Goal: Task Accomplishment & Management: Use online tool/utility

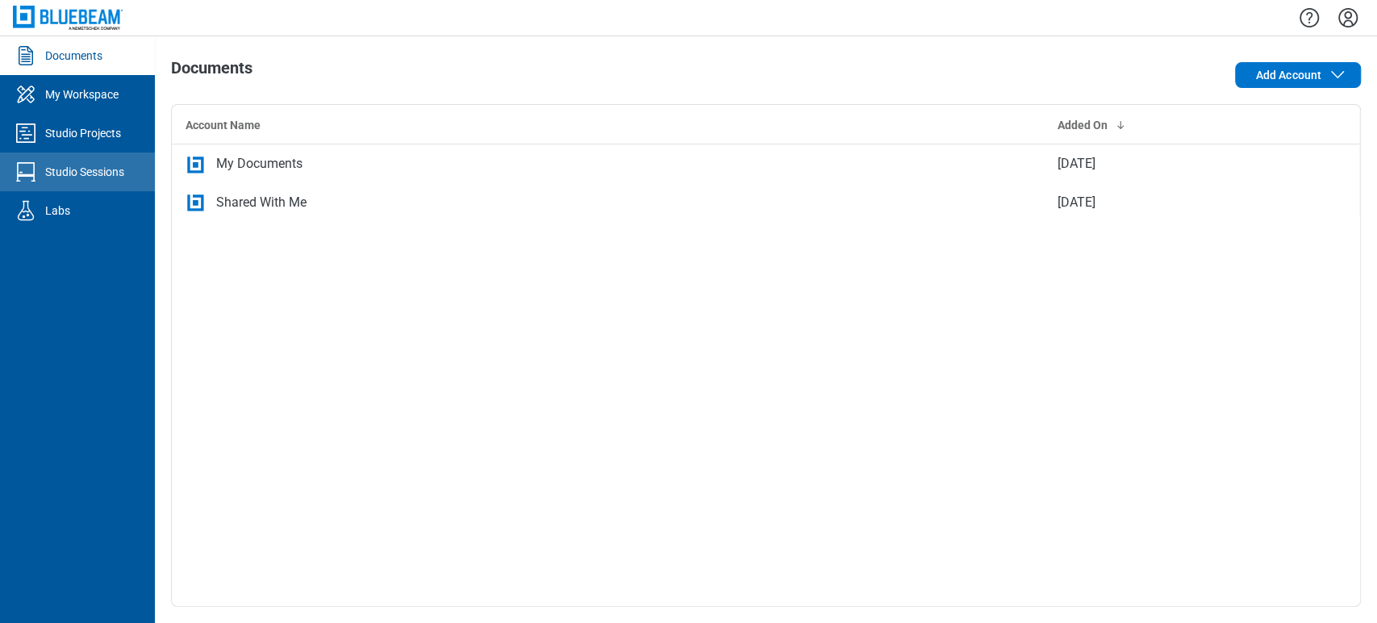
click at [79, 162] on link "Studio Sessions" at bounding box center [77, 171] width 155 height 39
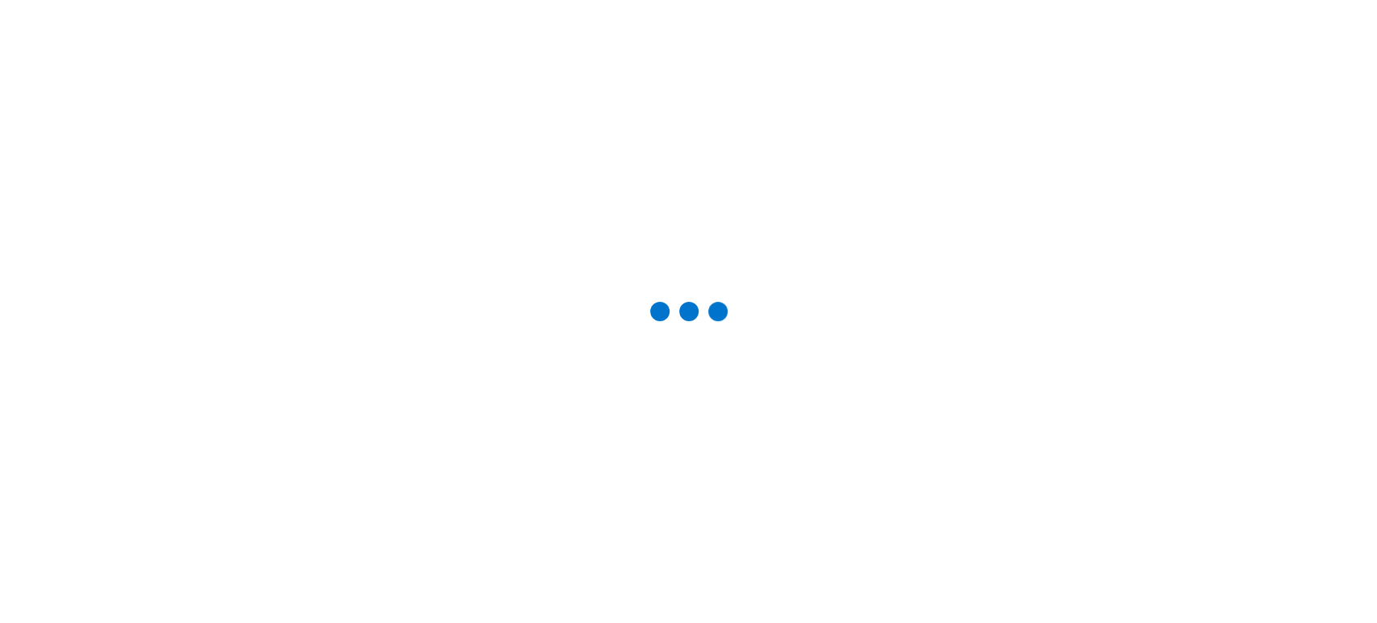
click at [68, 124] on div at bounding box center [688, 311] width 1325 height 571
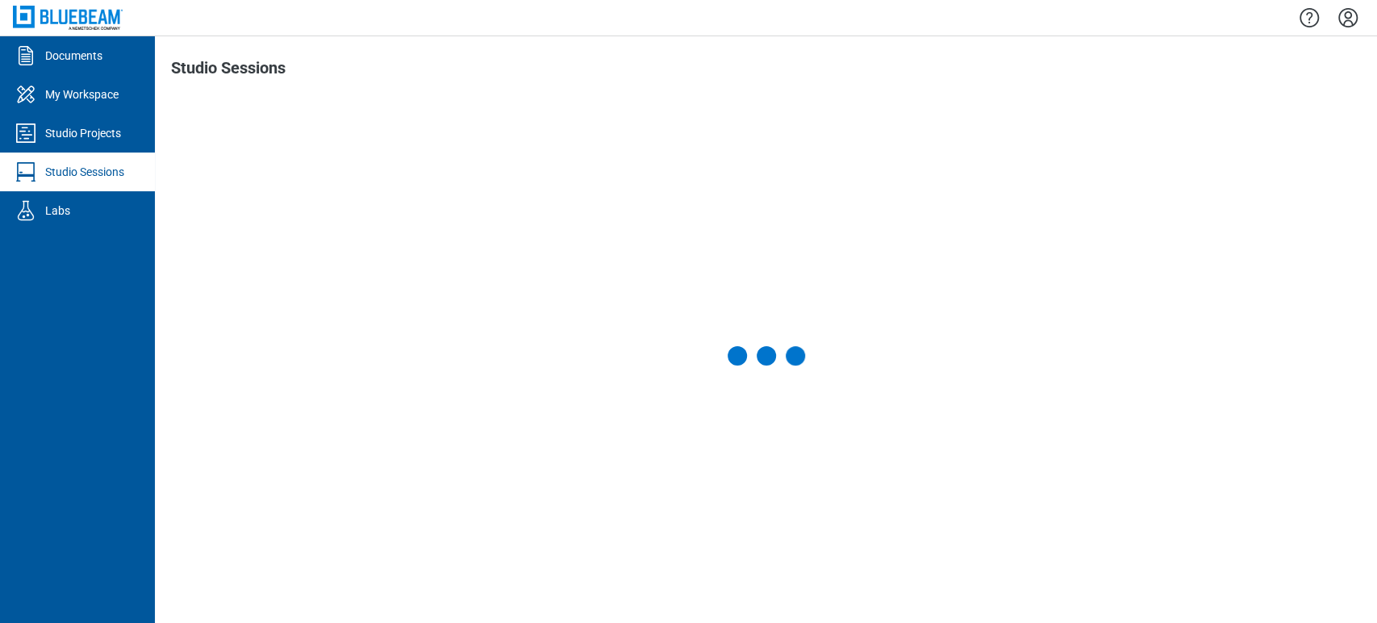
click at [68, 125] on div "Studio Projects" at bounding box center [83, 133] width 76 height 16
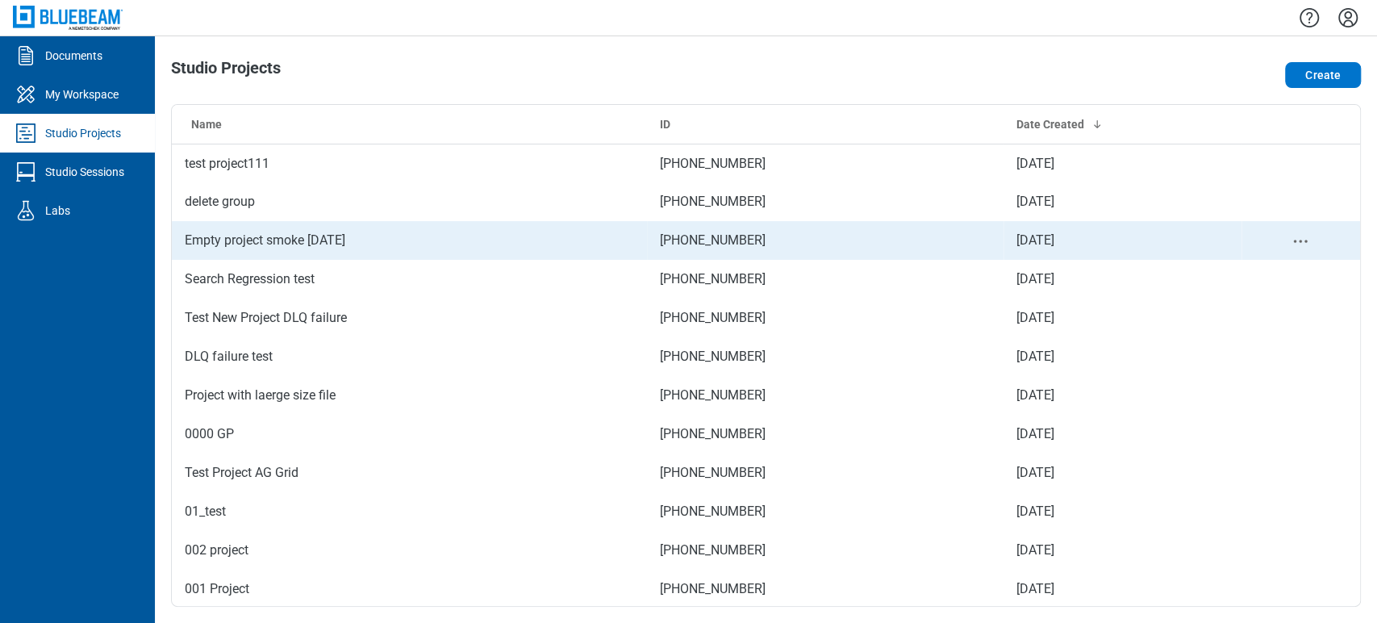
click at [361, 252] on td "Empty project smoke 9.10.25" at bounding box center [409, 240] width 475 height 39
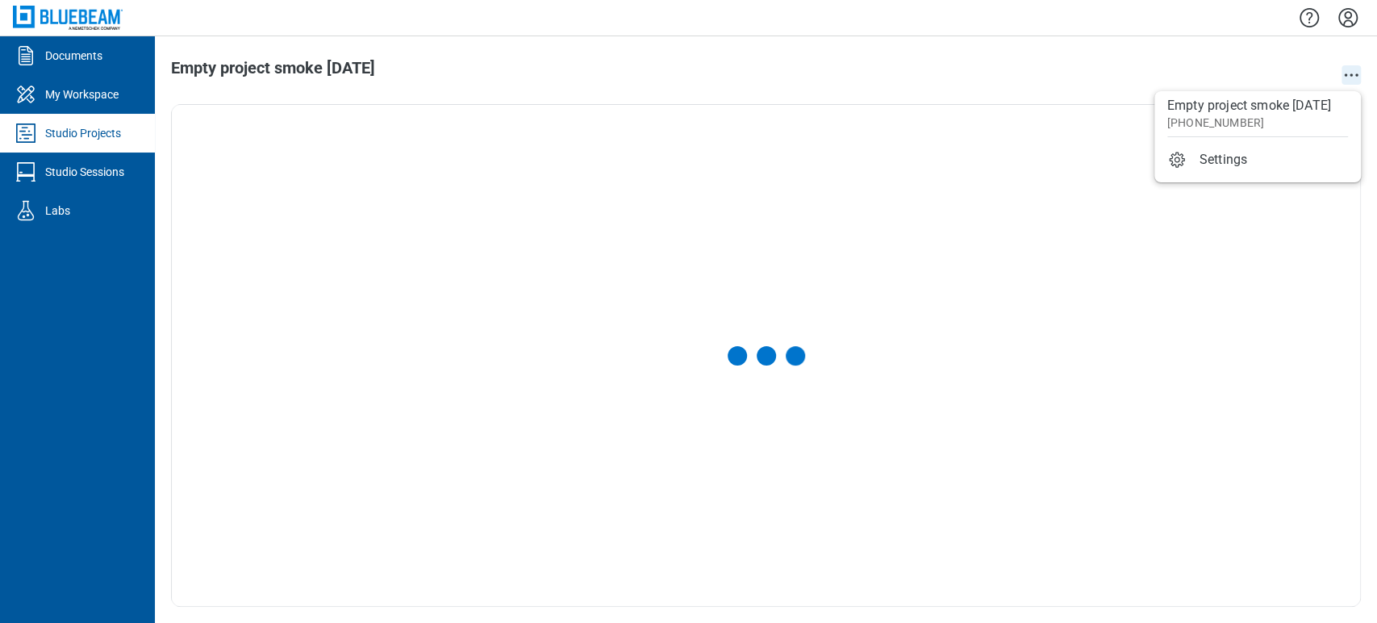
click at [1344, 69] on icon "action-menu" at bounding box center [1351, 74] width 19 height 19
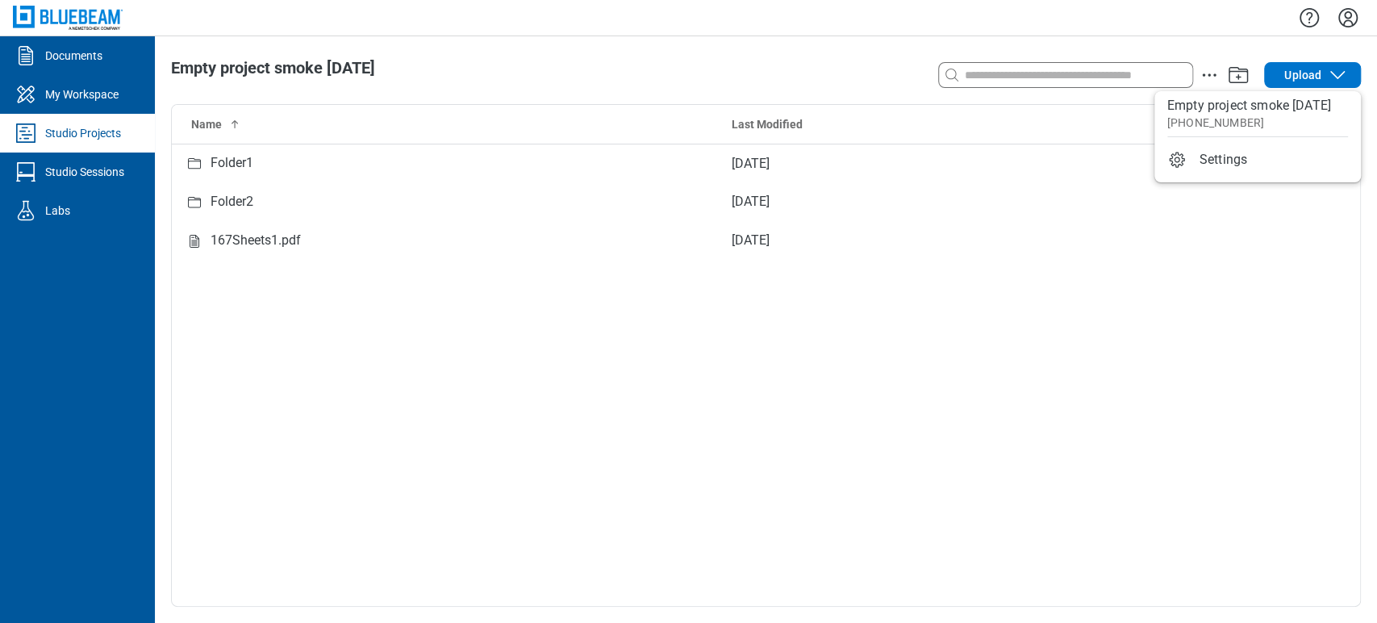
click at [1241, 66] on div "Search with a keyword or natural language Upload" at bounding box center [1123, 75] width 476 height 32
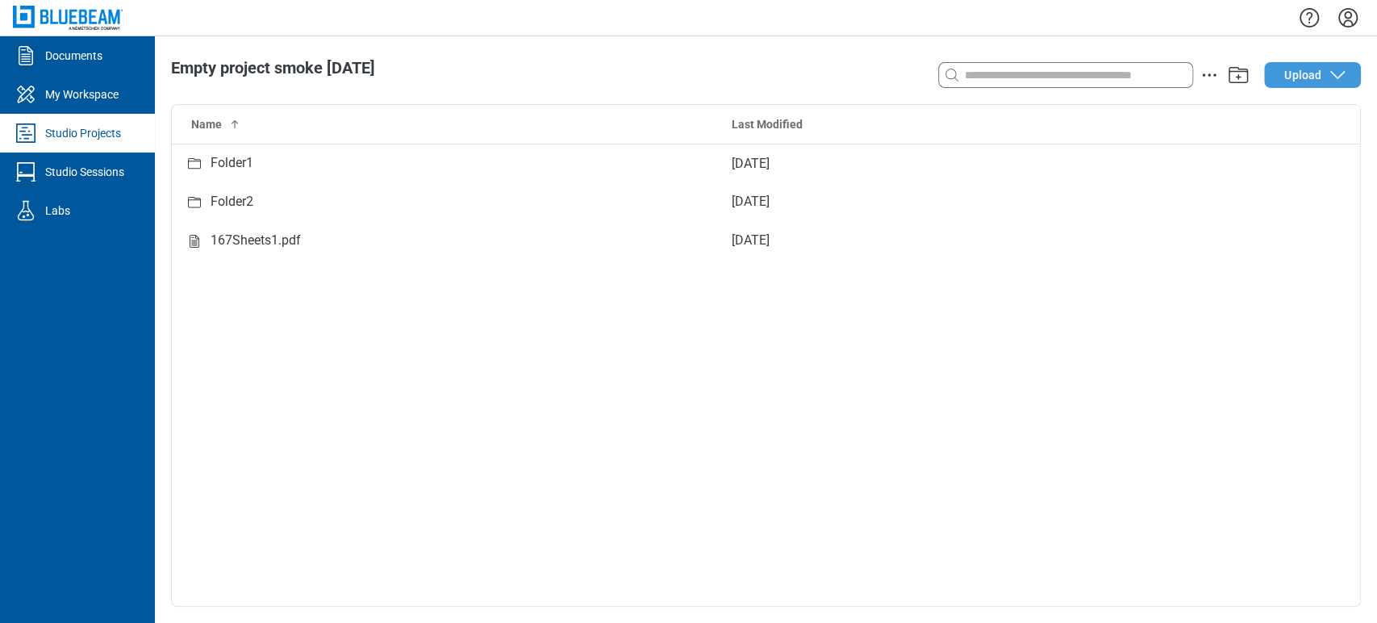
click at [1292, 80] on span "Upload" at bounding box center [1302, 75] width 37 height 16
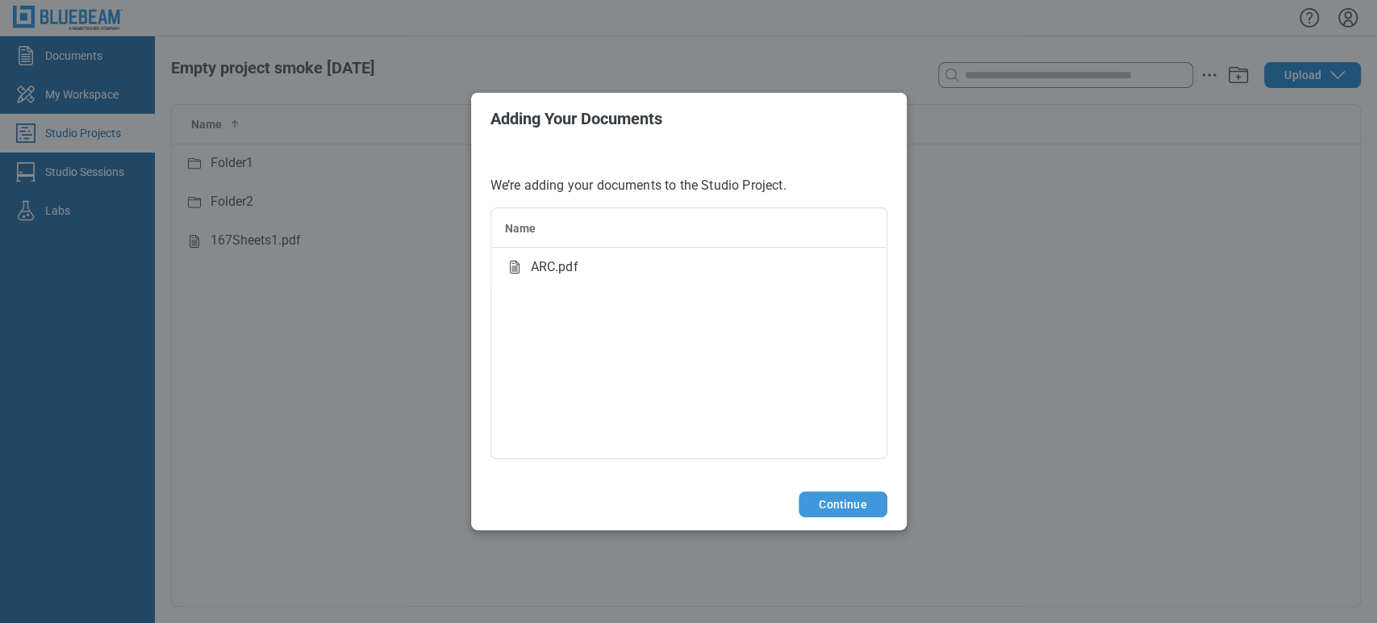
click at [857, 507] on button "Continue" at bounding box center [843, 504] width 88 height 26
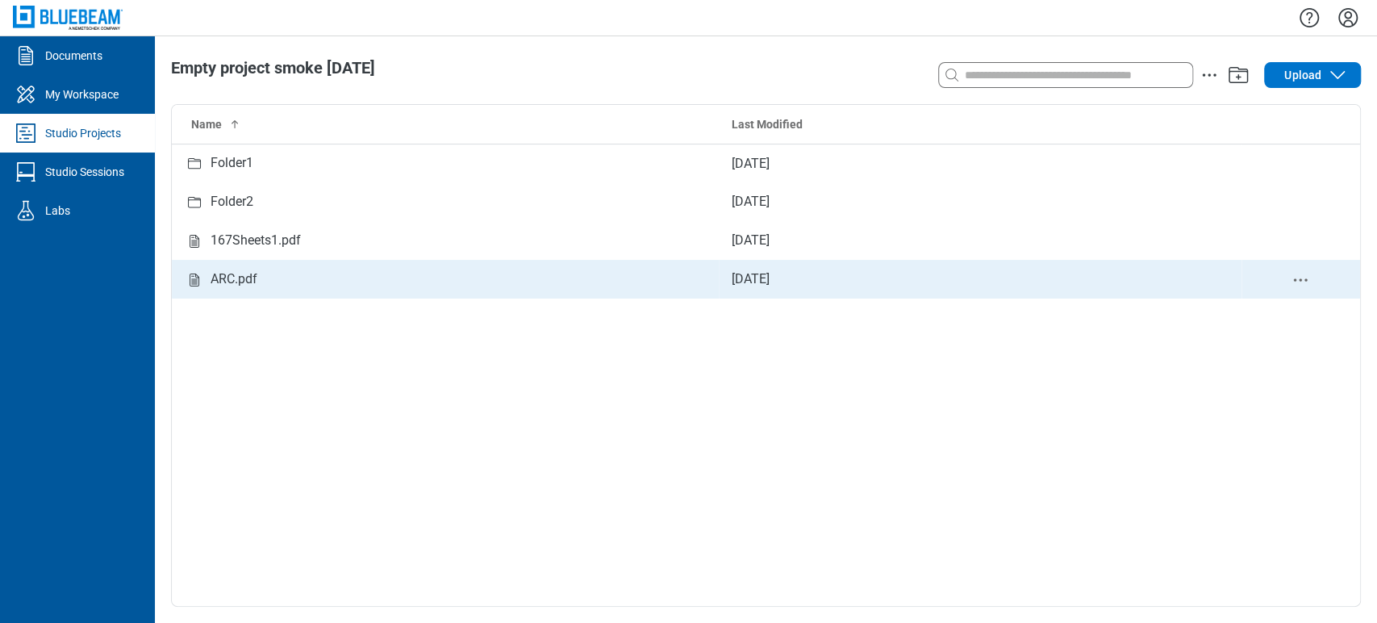
click at [243, 294] on td "ARC.pdf" at bounding box center [445, 279] width 547 height 39
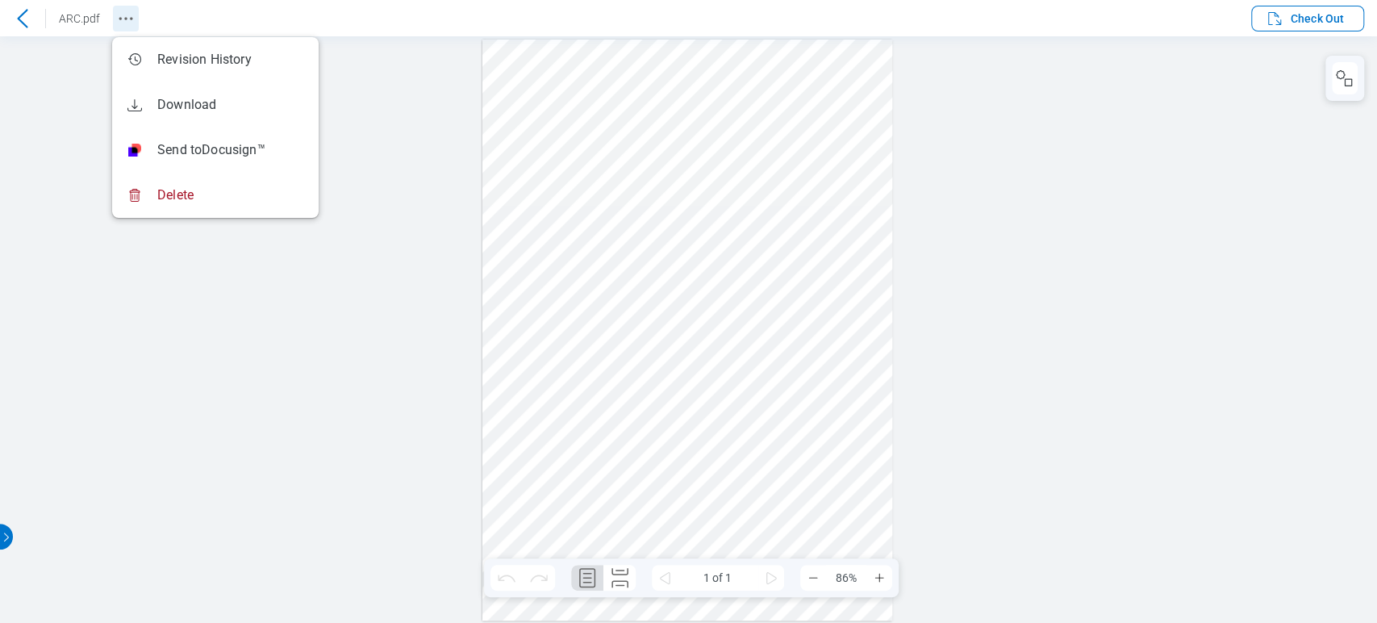
click at [124, 22] on icon "Revision History" at bounding box center [125, 18] width 19 height 19
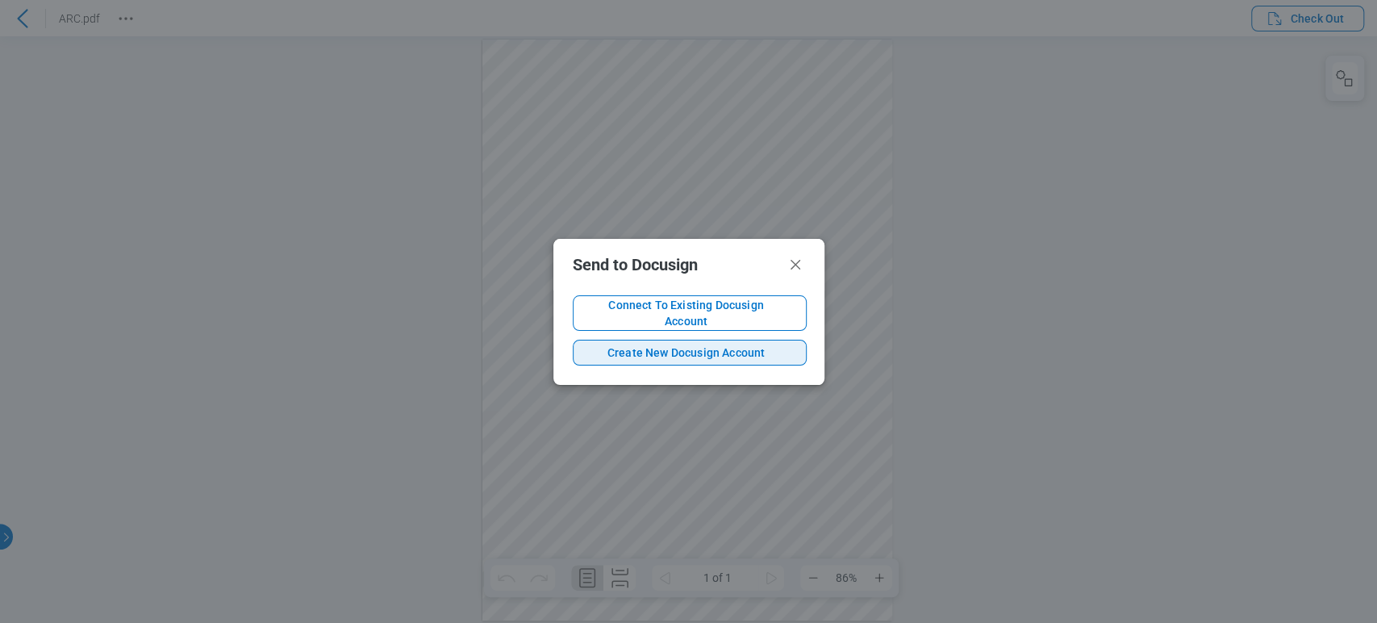
click at [639, 344] on span "Create New Docusign Account" at bounding box center [686, 352] width 200 height 16
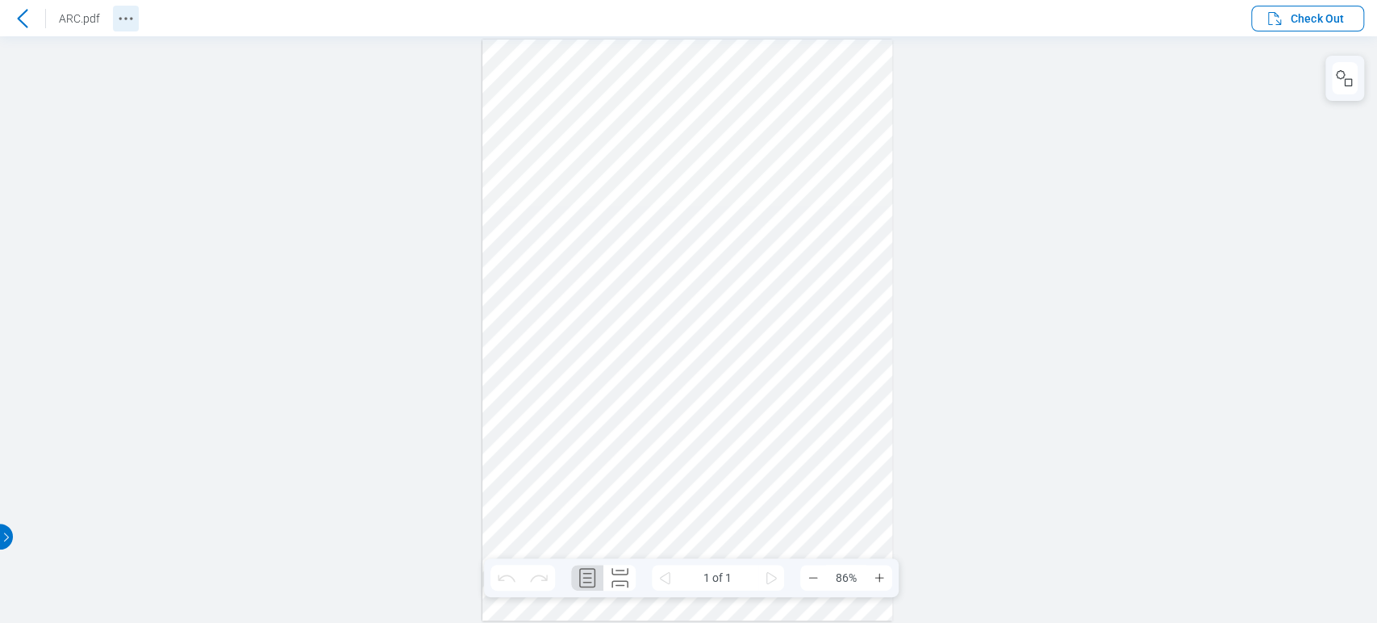
click at [137, 15] on button "Revision History" at bounding box center [126, 19] width 26 height 26
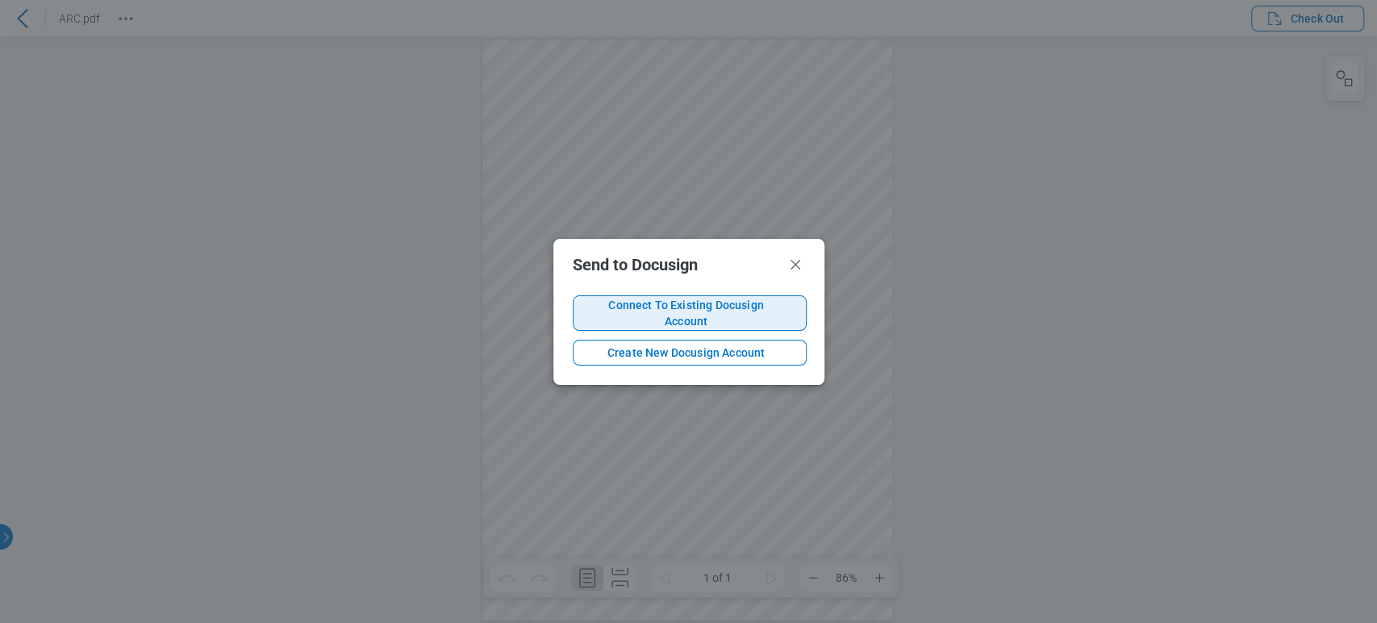
click at [639, 307] on span "Connect To Existing Docusign Account" at bounding box center [686, 313] width 200 height 32
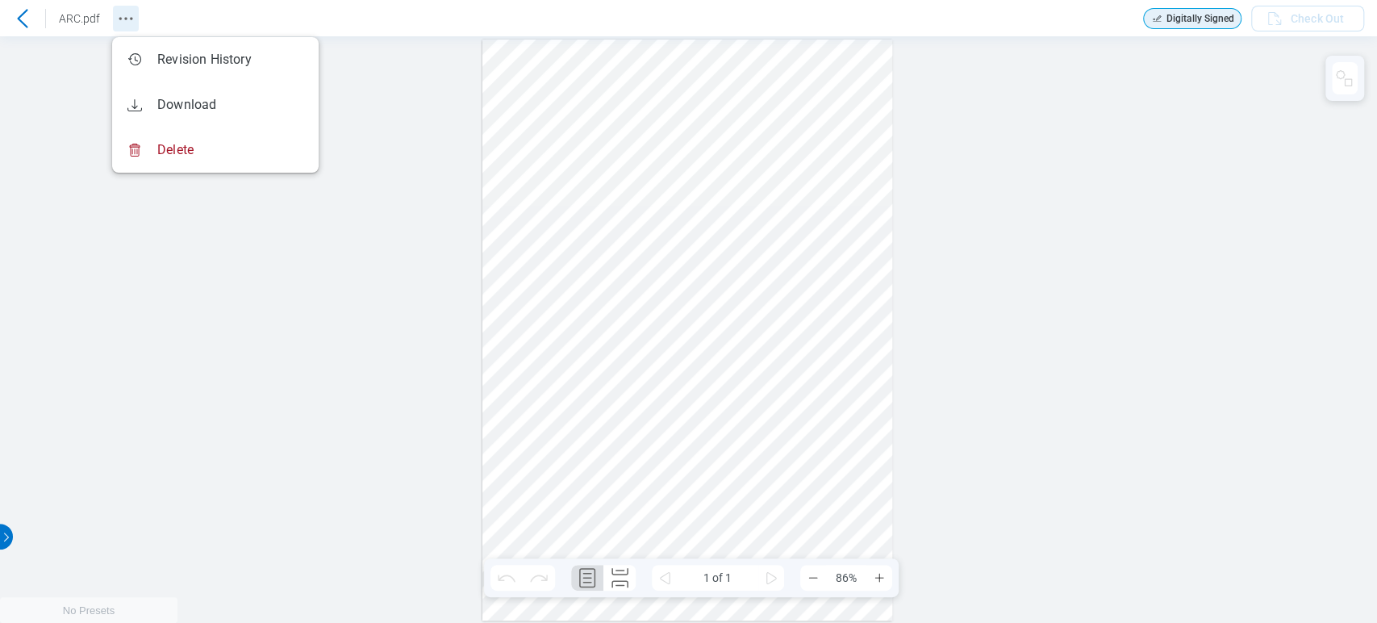
click at [125, 26] on icon "Revision History" at bounding box center [125, 18] width 19 height 19
click at [22, 23] on icon at bounding box center [22, 18] width 10 height 19
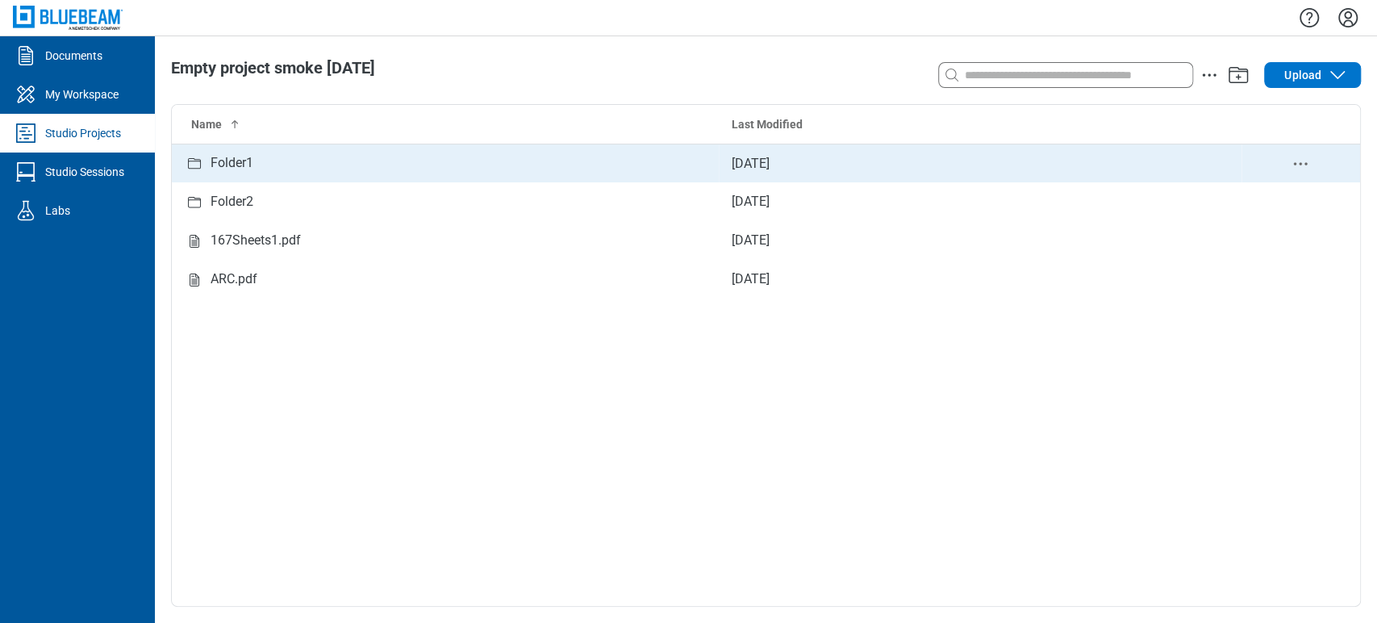
click at [373, 167] on div "Folder1" at bounding box center [445, 163] width 521 height 20
click at [355, 172] on div "blankdoc.pdf" at bounding box center [445, 163] width 521 height 20
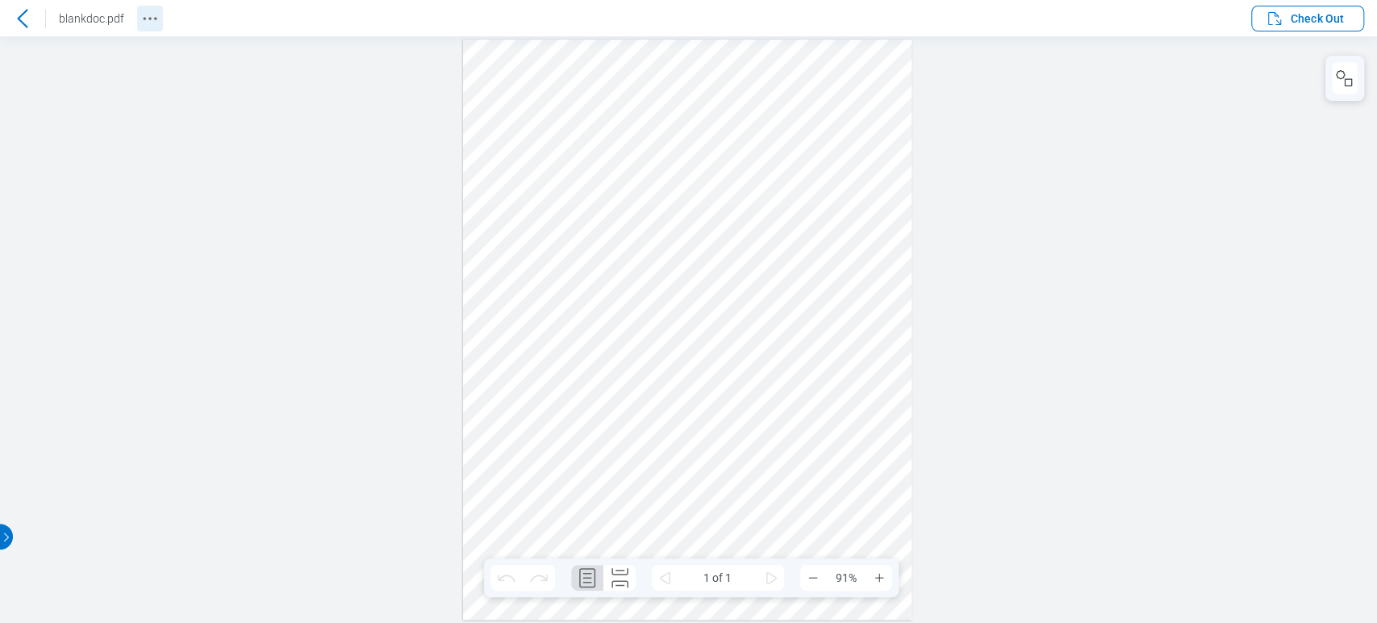
click at [142, 25] on icon "Revision History" at bounding box center [149, 18] width 19 height 19
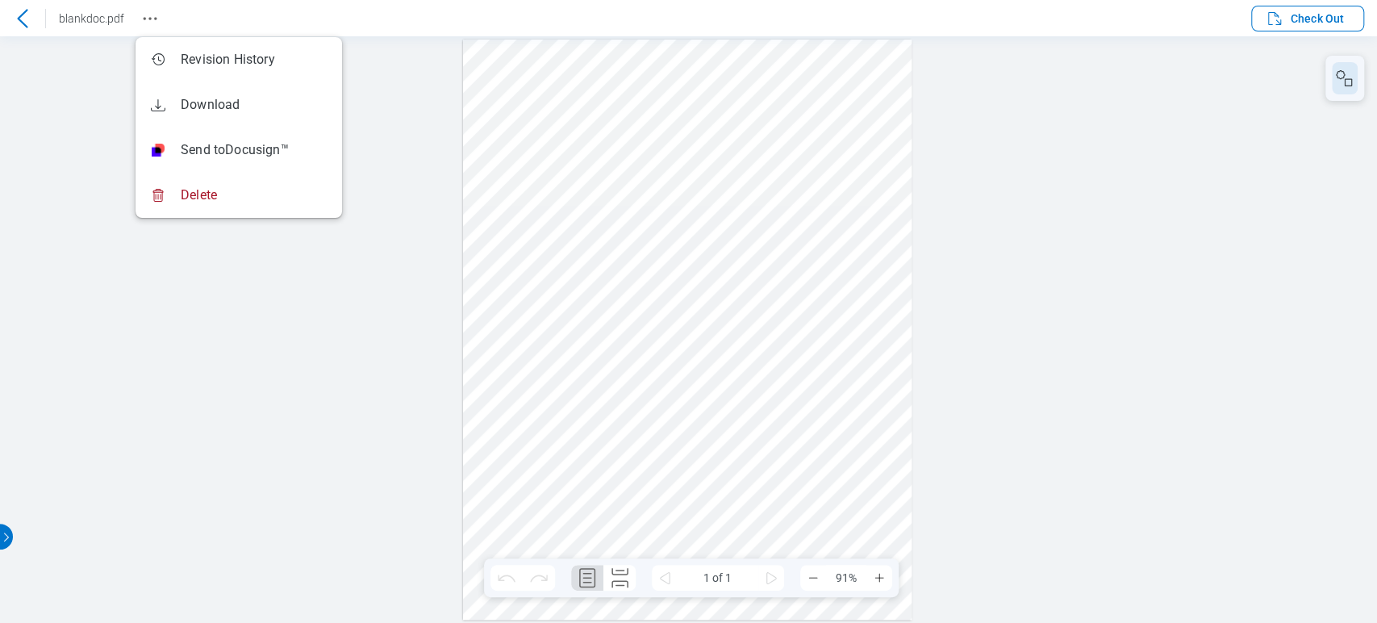
click at [1156, 113] on div at bounding box center [688, 329] width 1377 height 586
click at [140, 13] on icon "Revision History" at bounding box center [149, 18] width 19 height 19
click at [198, 426] on div at bounding box center [688, 329] width 1377 height 586
click at [142, 20] on icon "Revision History" at bounding box center [149, 18] width 19 height 19
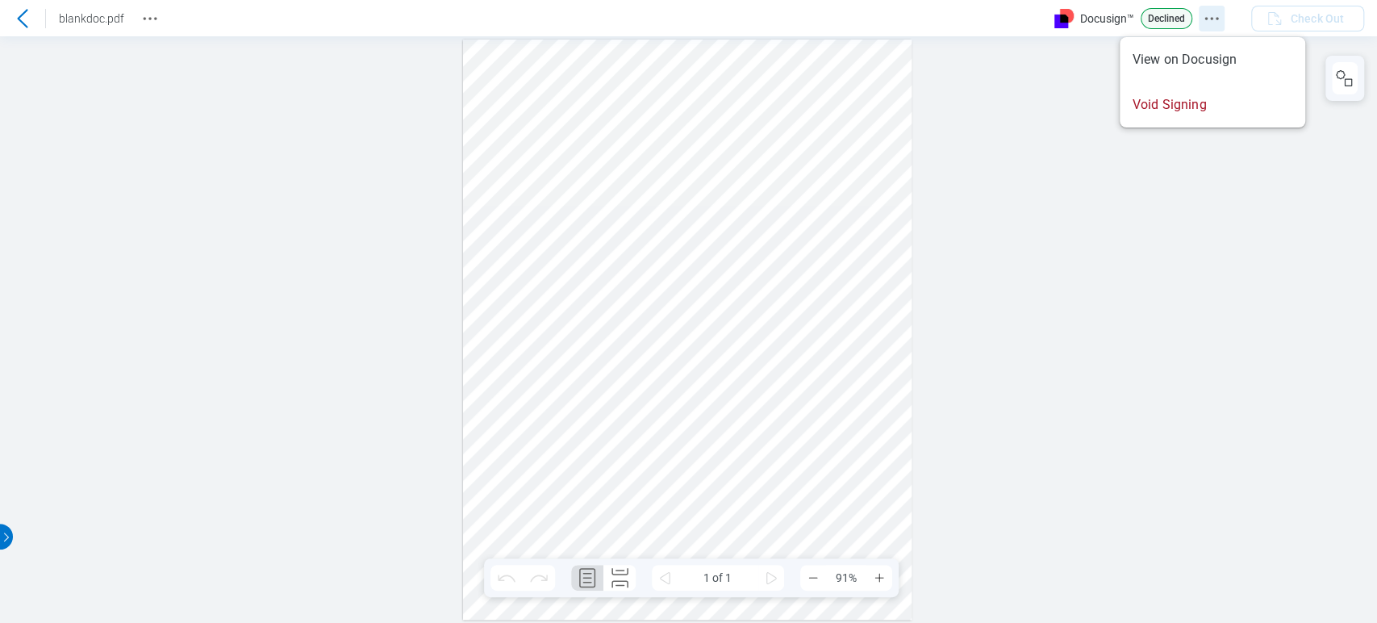
click at [1207, 7] on button "Docusign Menu" at bounding box center [1212, 19] width 26 height 26
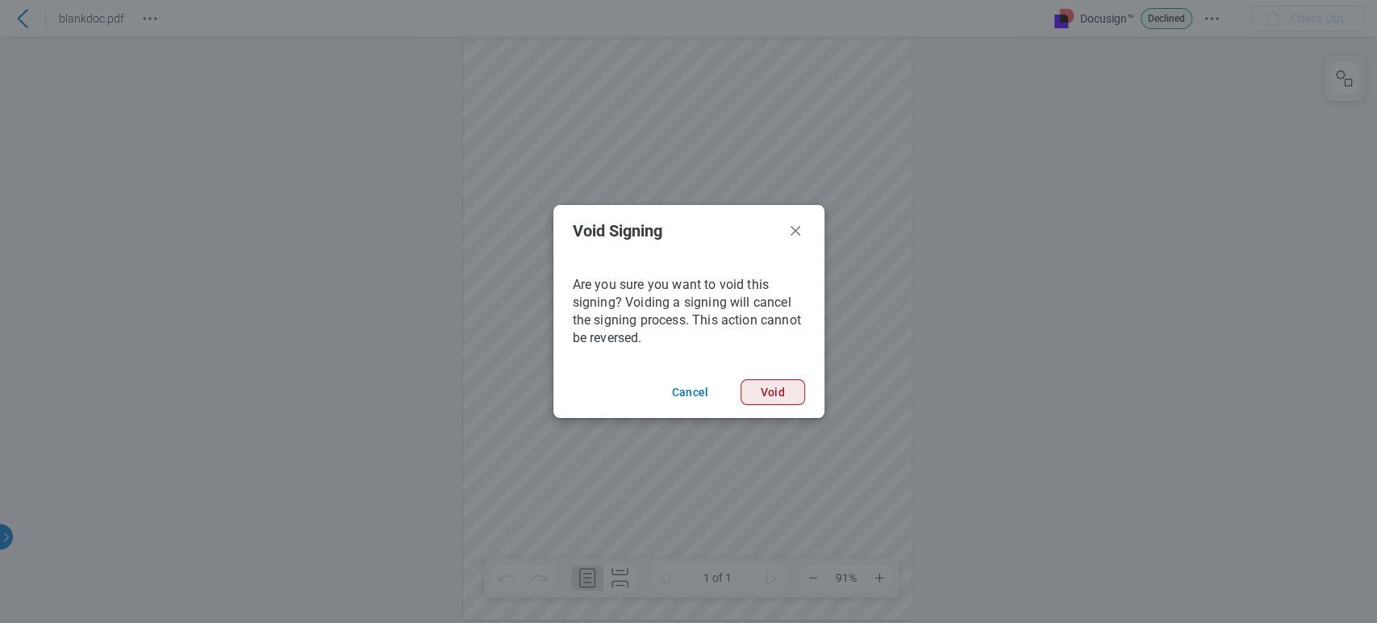
click at [801, 387] on button "Void" at bounding box center [773, 392] width 65 height 26
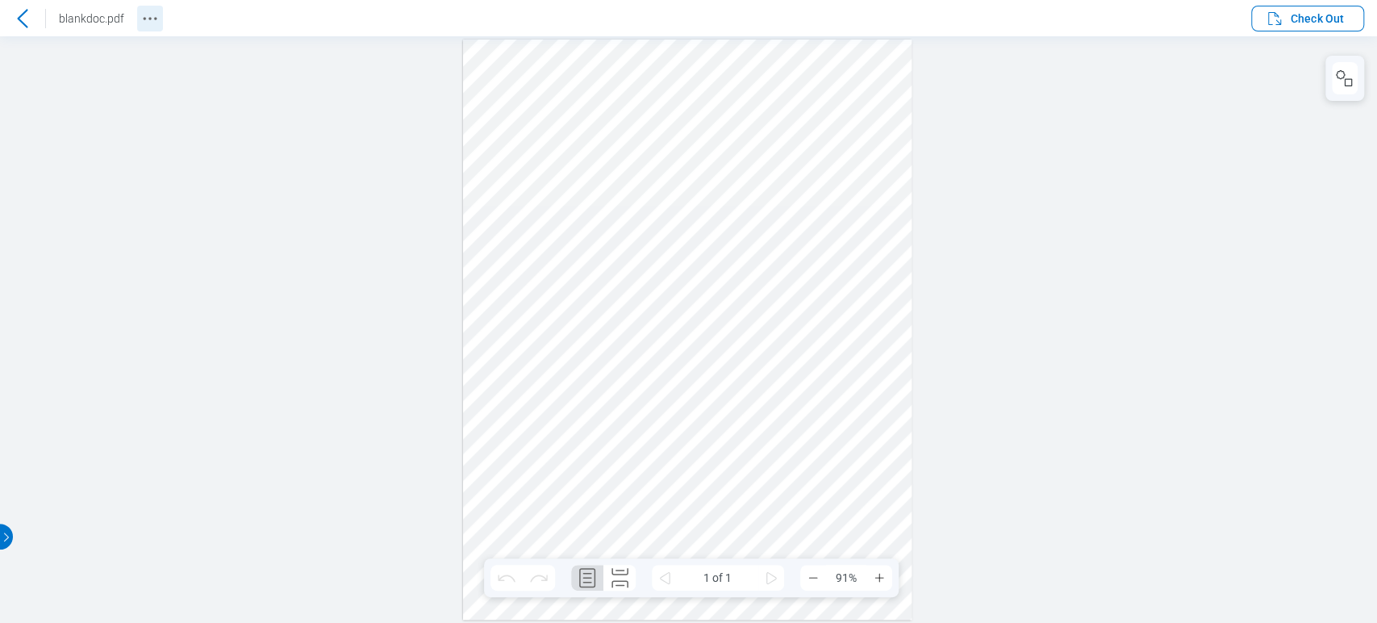
click at [137, 20] on button "Revision History" at bounding box center [150, 19] width 26 height 26
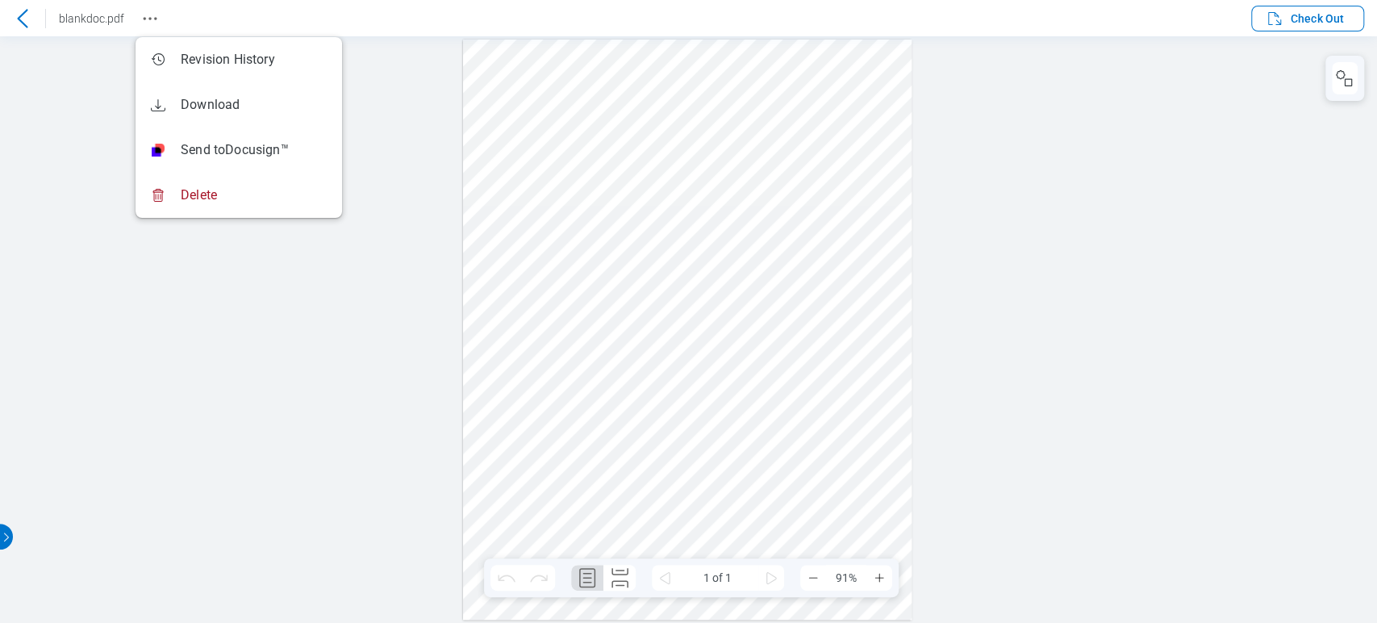
click at [169, 507] on div at bounding box center [688, 329] width 1377 height 586
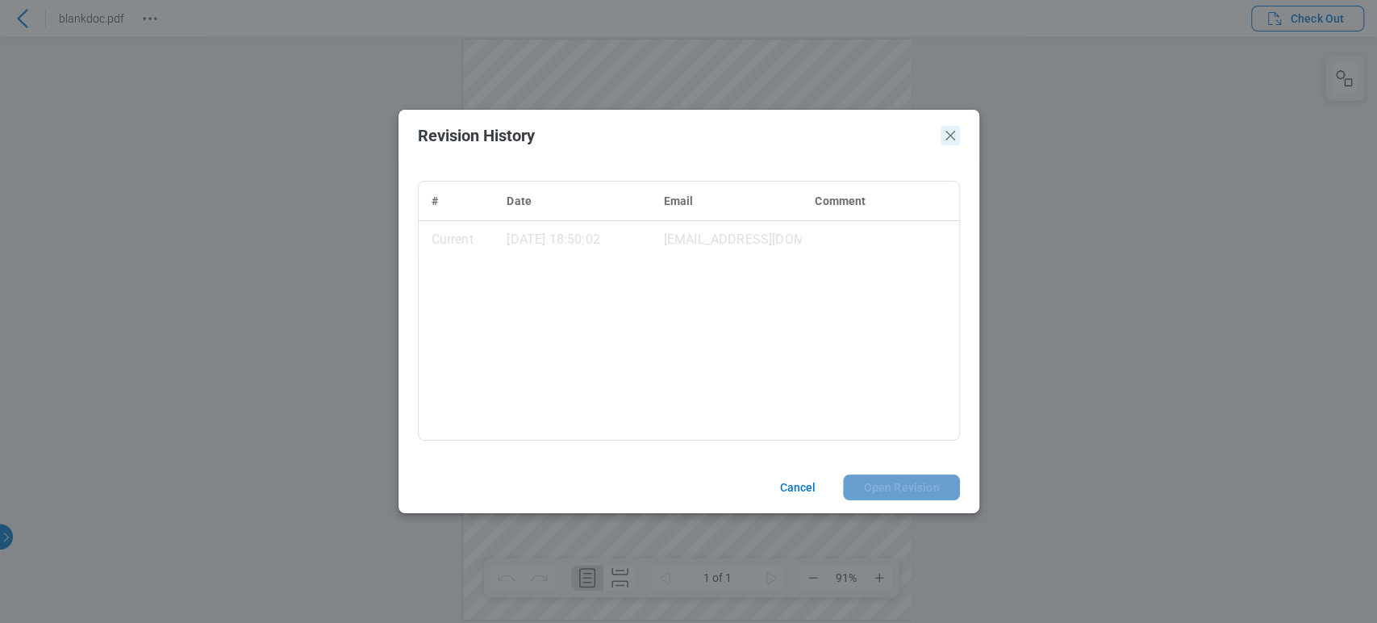
click at [949, 135] on icon "Close" at bounding box center [950, 135] width 19 height 19
